Goal: Information Seeking & Learning: Learn about a topic

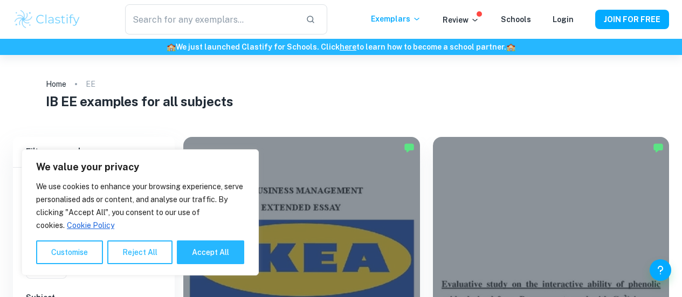
scroll to position [265, 0]
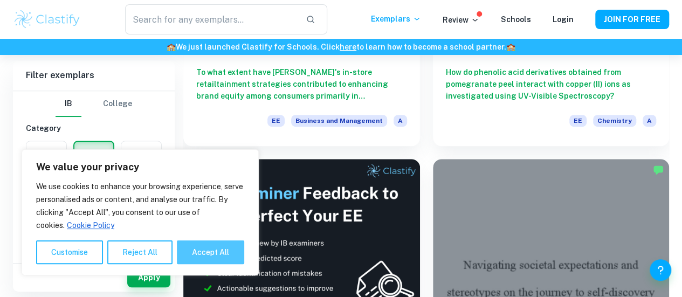
click at [201, 251] on button "Accept All" at bounding box center [210, 252] width 67 height 24
checkbox input "true"
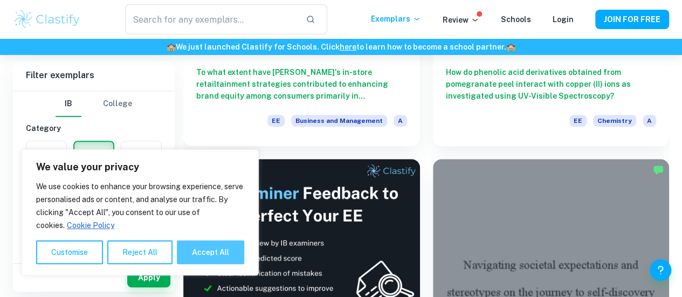
checkbox input "true"
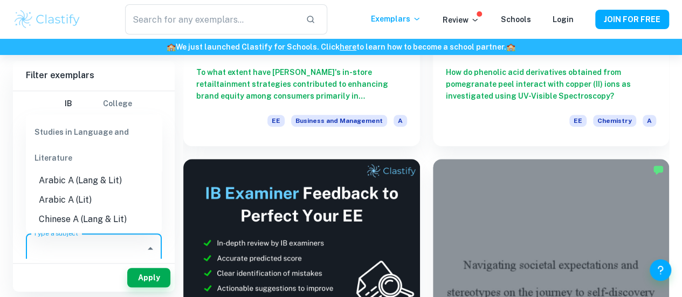
click at [83, 246] on div "Type a subject Type a subject" at bounding box center [94, 248] width 136 height 30
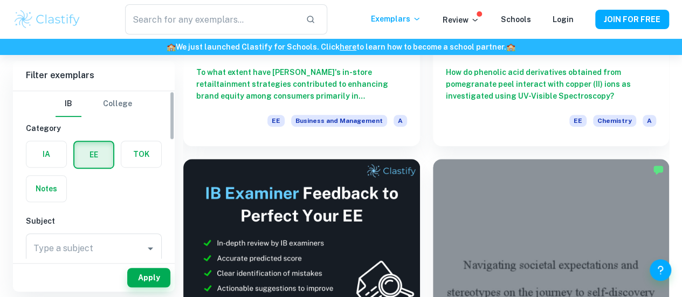
click at [88, 263] on div "Apply" at bounding box center [94, 275] width 162 height 33
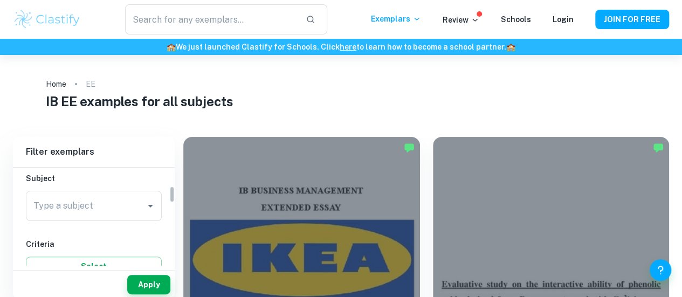
scroll to position [108, 0]
click at [97, 222] on input "Type a subject" at bounding box center [86, 217] width 110 height 20
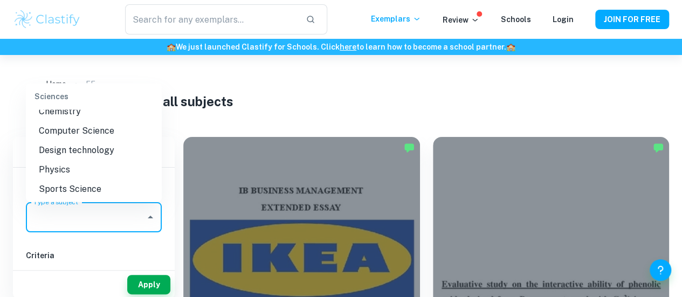
scroll to position [1254, 0]
click at [61, 120] on li "Chemistry" at bounding box center [94, 110] width 136 height 19
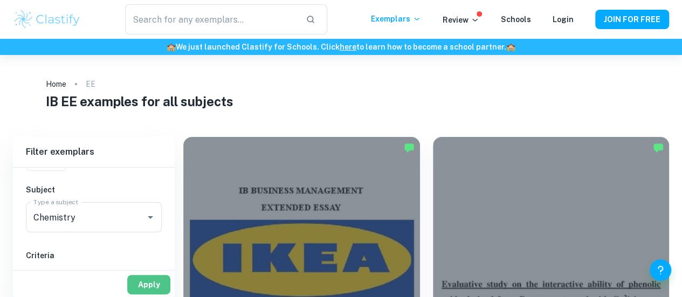
click at [145, 280] on button "Apply" at bounding box center [148, 284] width 43 height 19
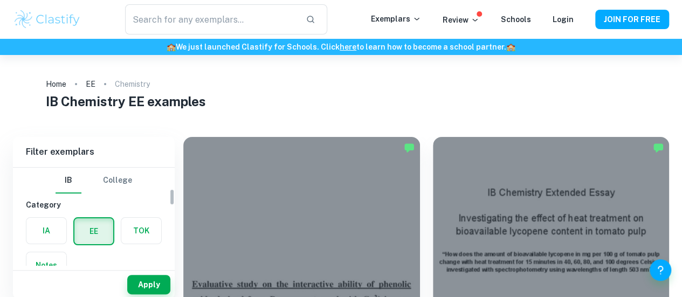
scroll to position [230, 0]
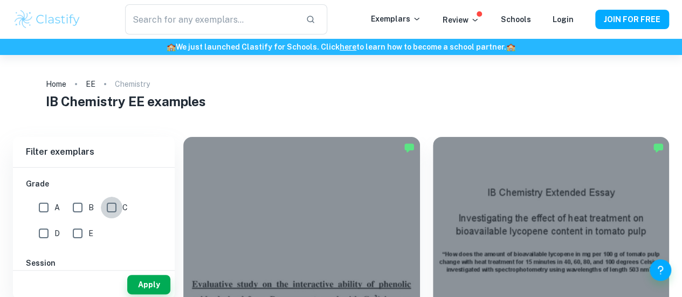
click at [117, 207] on input "C" at bounding box center [112, 208] width 22 height 22
checkbox input "true"
click at [146, 282] on button "Apply" at bounding box center [148, 284] width 43 height 19
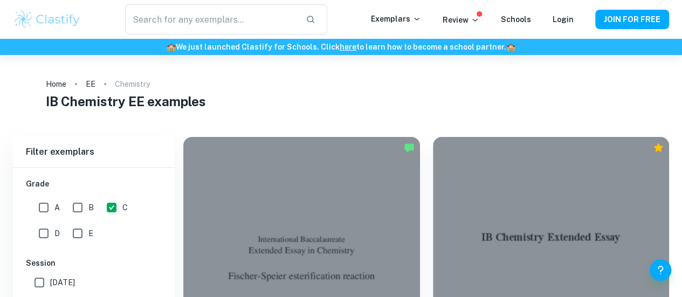
scroll to position [113, 0]
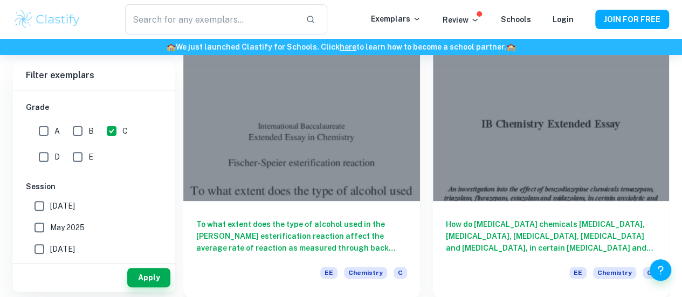
click at [50, 156] on input "D" at bounding box center [44, 157] width 22 height 22
checkbox input "true"
click at [156, 278] on button "Apply" at bounding box center [148, 277] width 43 height 19
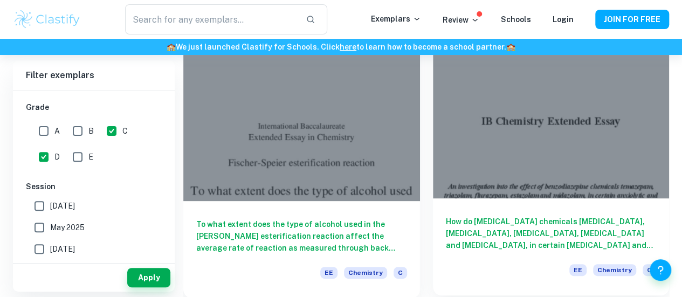
click at [446, 216] on h6 "How do [MEDICAL_DATA] chemicals [MEDICAL_DATA], [MEDICAL_DATA], [MEDICAL_DATA],…" at bounding box center [551, 234] width 211 height 36
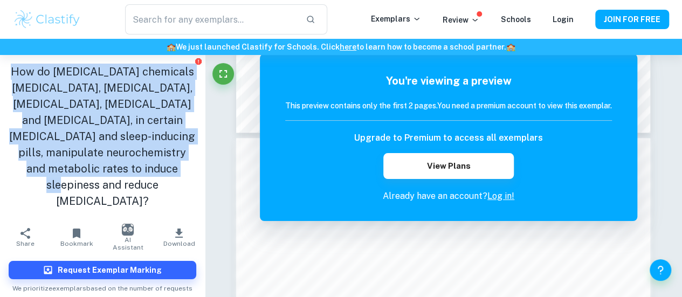
drag, startPoint x: 16, startPoint y: 72, endPoint x: 156, endPoint y: 183, distance: 178.4
click at [156, 183] on h1 "How do [MEDICAL_DATA] chemicals [MEDICAL_DATA], [MEDICAL_DATA], [MEDICAL_DATA],…" at bounding box center [103, 137] width 188 height 146
click at [162, 190] on h1 "How do [MEDICAL_DATA] chemicals [MEDICAL_DATA], [MEDICAL_DATA], [MEDICAL_DATA],…" at bounding box center [103, 137] width 188 height 146
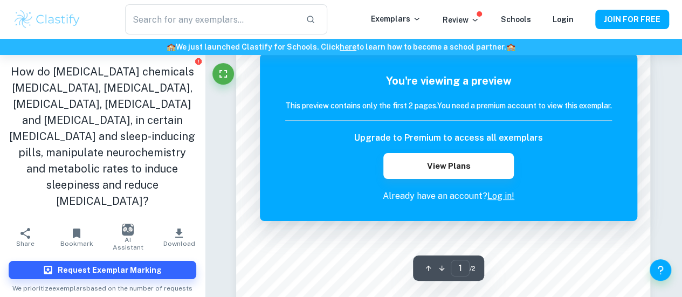
scroll to position [154, 0]
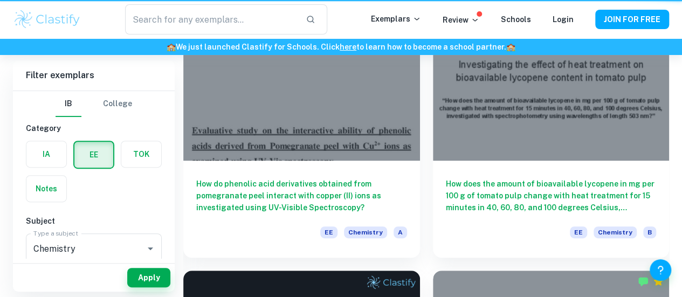
scroll to position [113, 0]
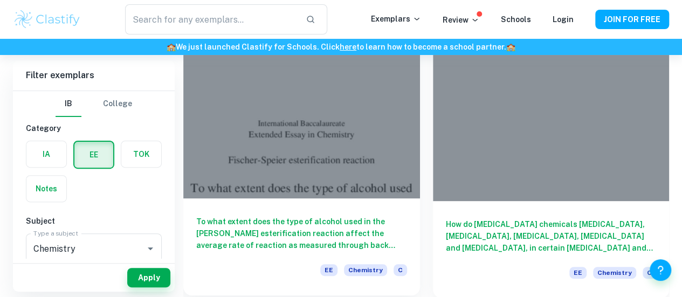
click at [295, 125] on div at bounding box center [301, 109] width 237 height 177
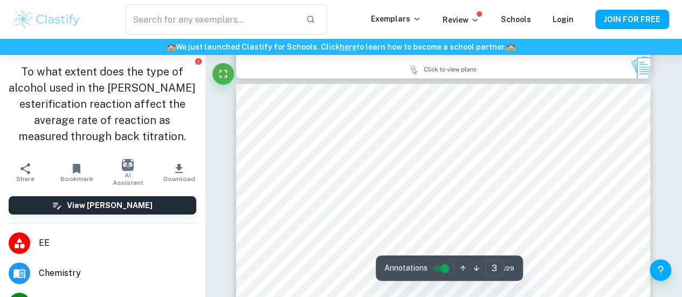
scroll to position [1330, 0]
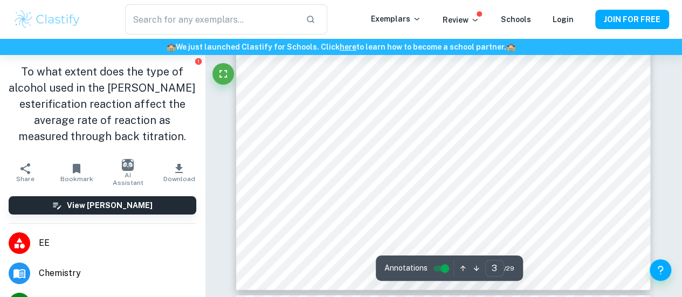
type input "4"
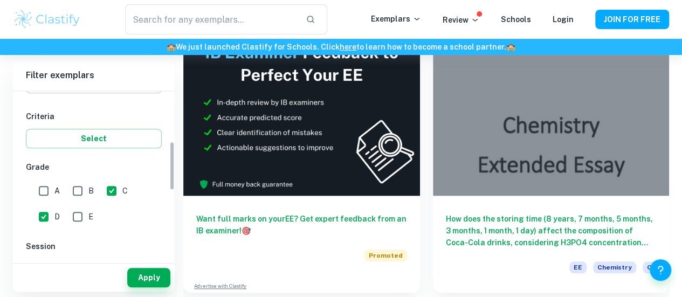
scroll to position [170, 0]
click at [109, 193] on input "C" at bounding box center [112, 192] width 22 height 22
checkbox input "false"
click at [44, 219] on input "D" at bounding box center [44, 217] width 22 height 22
checkbox input "false"
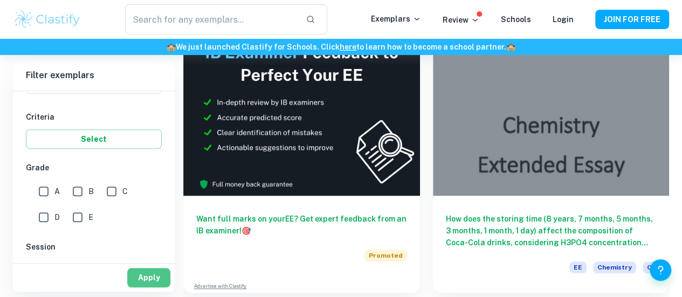
click at [133, 269] on button "Apply" at bounding box center [148, 277] width 43 height 19
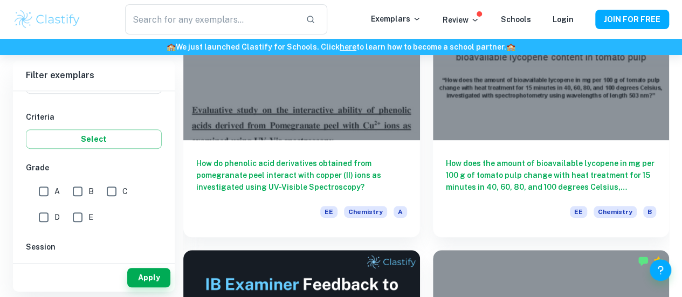
scroll to position [174, 0]
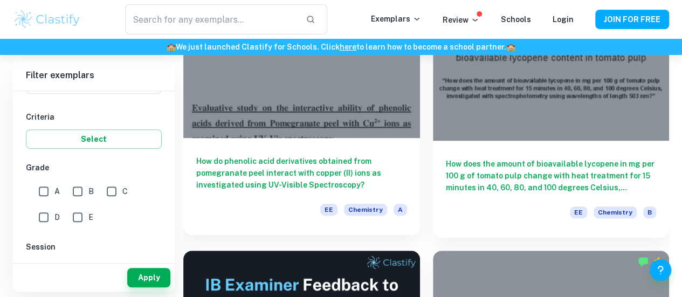
click at [235, 155] on h6 "How do phenolic acid derivatives obtained from pomegranate peel interact with c…" at bounding box center [301, 173] width 211 height 36
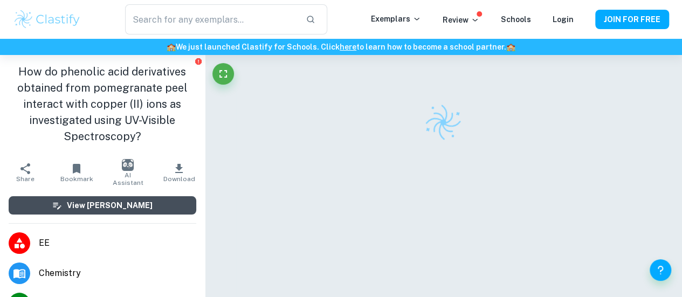
click at [109, 204] on h6 "View [PERSON_NAME]" at bounding box center [110, 205] width 86 height 12
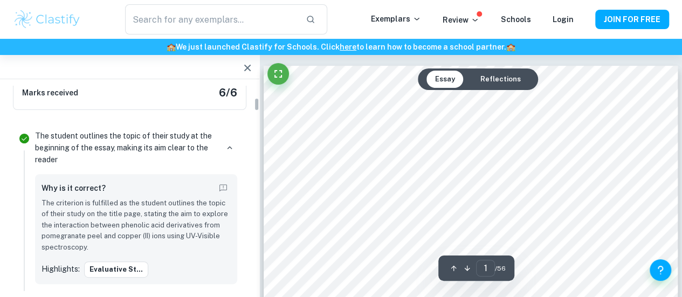
scroll to position [236, 0]
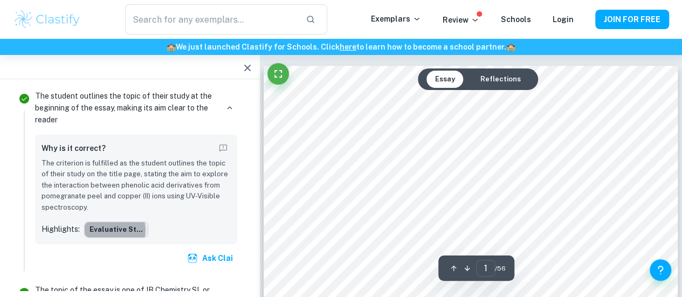
click at [100, 231] on button "Evaluative st..." at bounding box center [116, 230] width 64 height 16
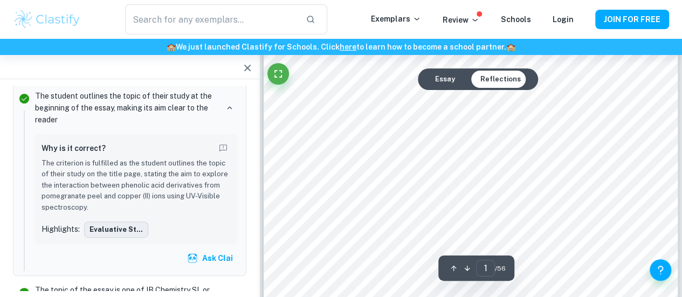
scroll to position [157, 0]
